Goal: Find specific page/section: Find specific page/section

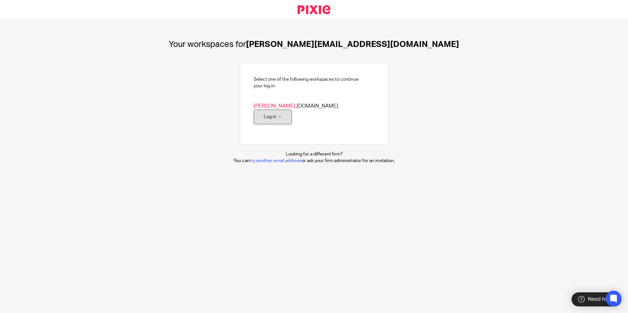
click at [292, 110] on link "Log in →" at bounding box center [273, 117] width 38 height 15
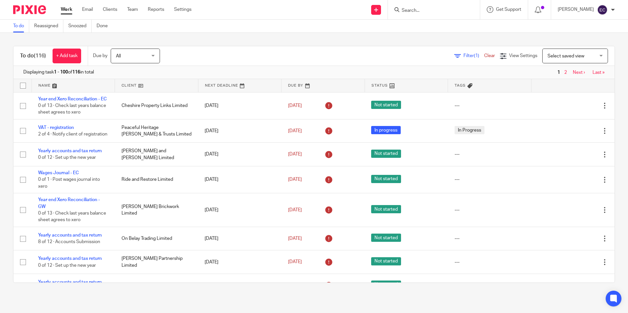
click at [407, 12] on input "Search" at bounding box center [430, 11] width 59 height 6
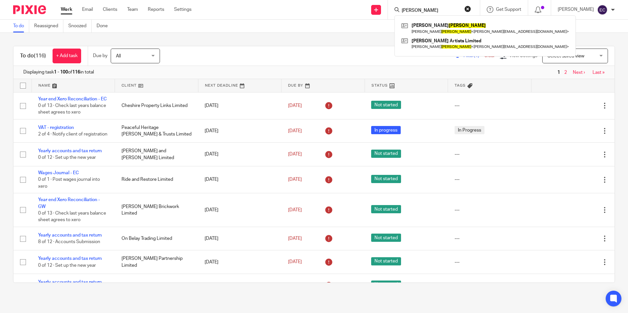
type input "sanderson"
click button "submit" at bounding box center [0, 0] width 0 height 0
click at [449, 5] on div "sanderson Deborah Sanders Deborah Sanders < deborah@arbourartists.com > Arbour …" at bounding box center [434, 9] width 92 height 19
click at [471, 8] on button "reset" at bounding box center [468, 9] width 7 height 7
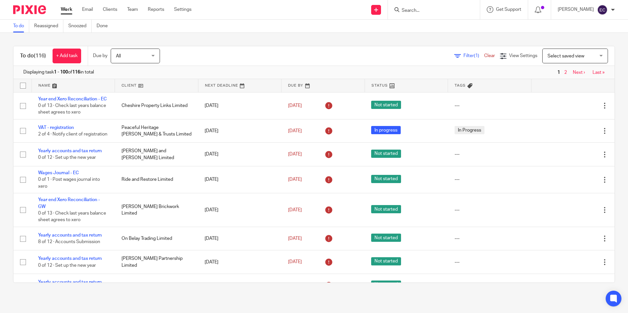
click at [415, 10] on input "Search" at bounding box center [430, 11] width 59 height 6
type input "arrow"
click button "submit" at bounding box center [0, 0] width 0 height 0
click at [445, 26] on link at bounding box center [452, 26] width 105 height 10
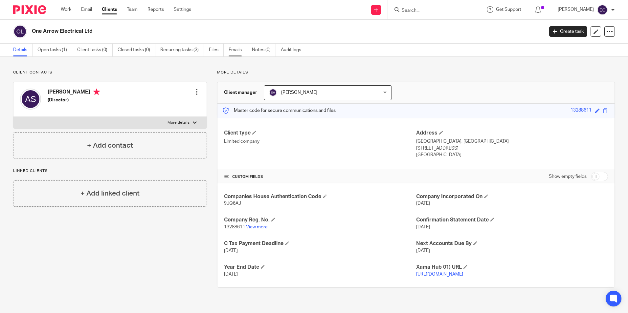
click at [233, 51] on link "Emails" at bounding box center [238, 50] width 18 height 13
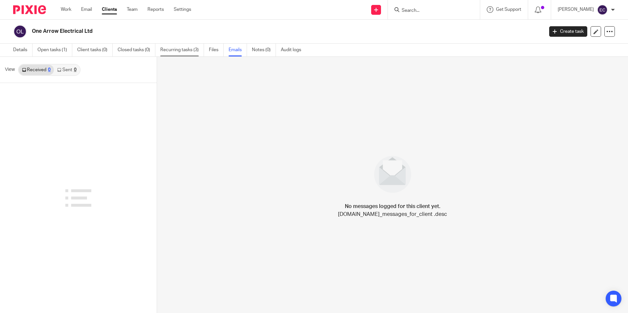
click at [186, 51] on link "Recurring tasks (3)" at bounding box center [182, 50] width 44 height 13
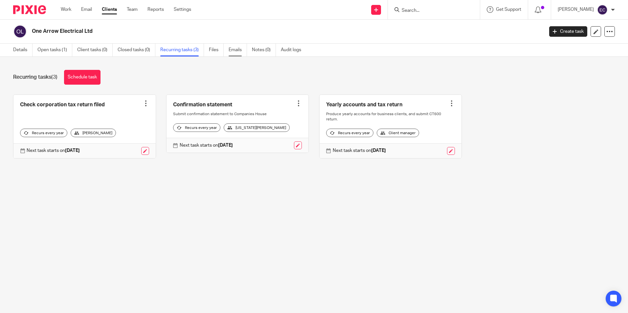
click at [236, 55] on link "Emails" at bounding box center [238, 50] width 18 height 13
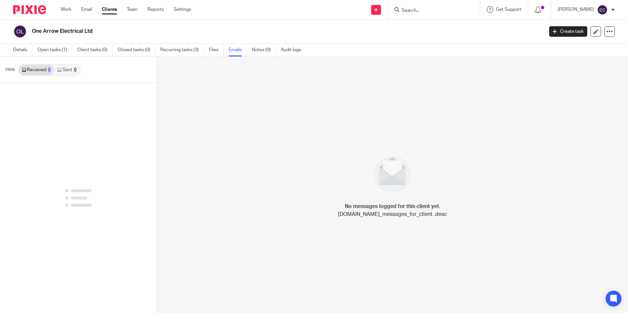
click at [62, 70] on link "Sent 0" at bounding box center [67, 70] width 26 height 11
click at [25, 50] on link "Details" at bounding box center [22, 50] width 19 height 13
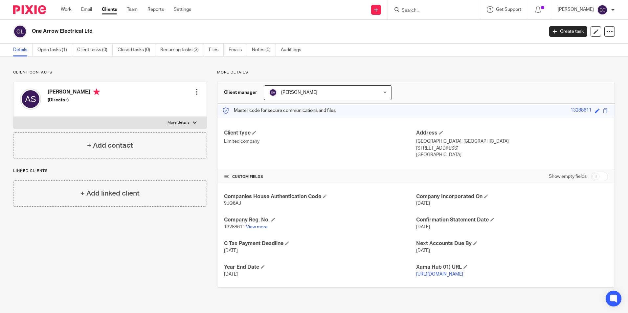
click at [133, 64] on div "Client contacts [PERSON_NAME] (Director) Edit contact Create client from contac…" at bounding box center [314, 179] width 628 height 244
click at [243, 52] on link "Emails" at bounding box center [238, 50] width 18 height 13
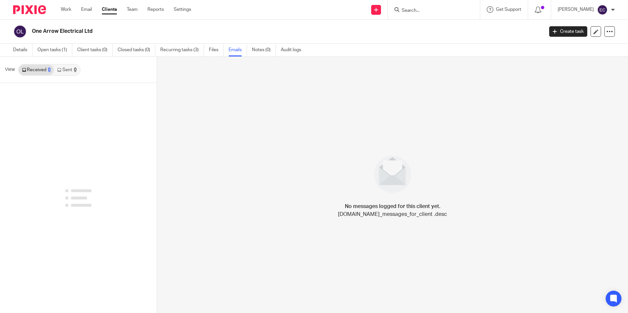
click at [67, 70] on link "Sent 0" at bounding box center [67, 70] width 26 height 11
click at [37, 69] on link "Received 0" at bounding box center [36, 70] width 35 height 11
click at [21, 46] on link "Details" at bounding box center [22, 50] width 19 height 13
